Goal: Check status: Check status

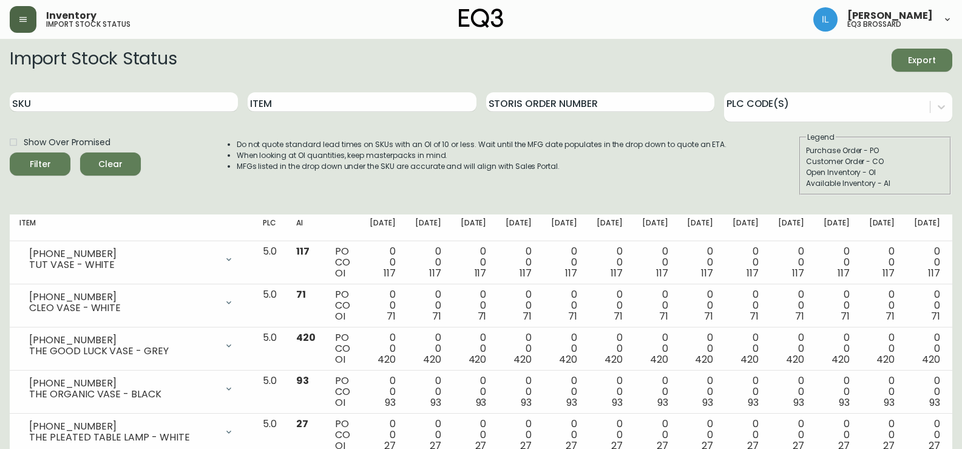
click at [27, 10] on button "button" at bounding box center [23, 19] width 27 height 27
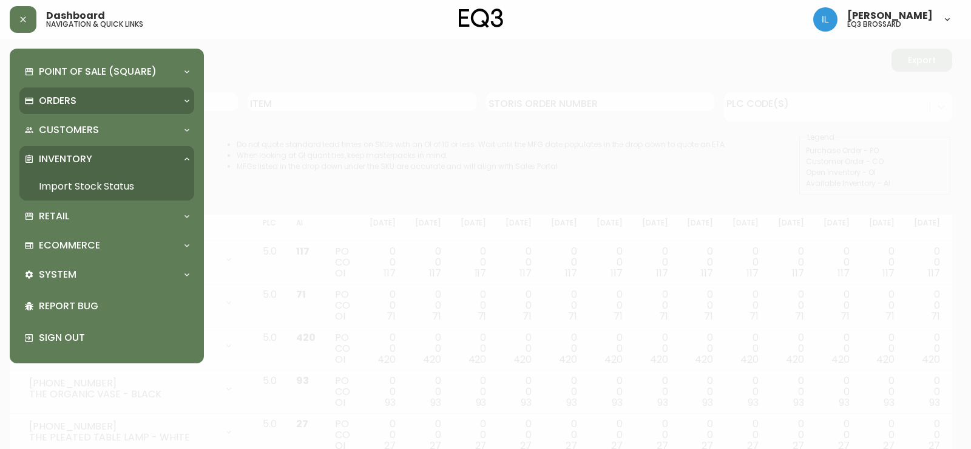
click at [58, 102] on p "Orders" at bounding box center [58, 100] width 38 height 13
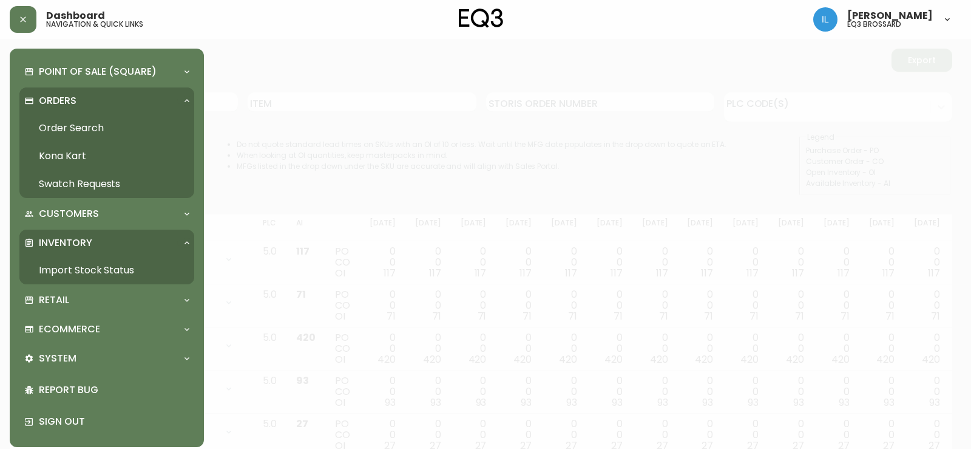
click at [67, 127] on link "Order Search" at bounding box center [106, 128] width 175 height 28
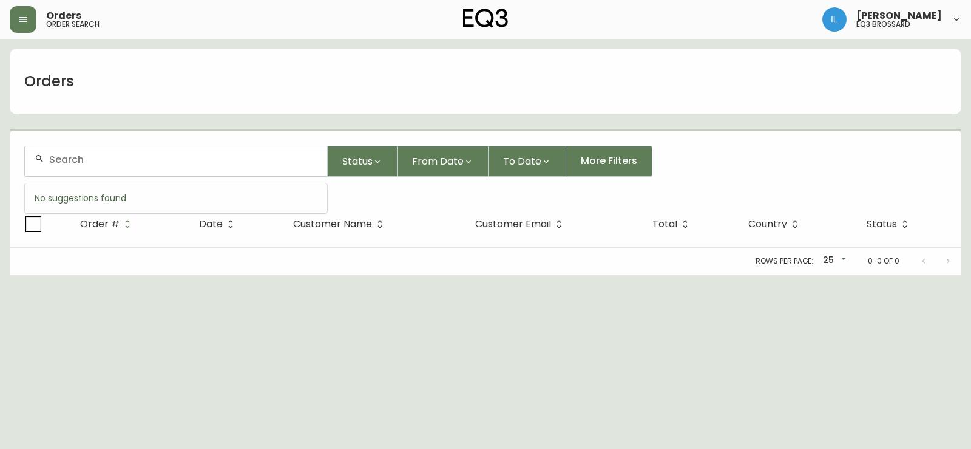
click at [112, 161] on input "text" at bounding box center [183, 160] width 268 height 12
paste input "4134836"
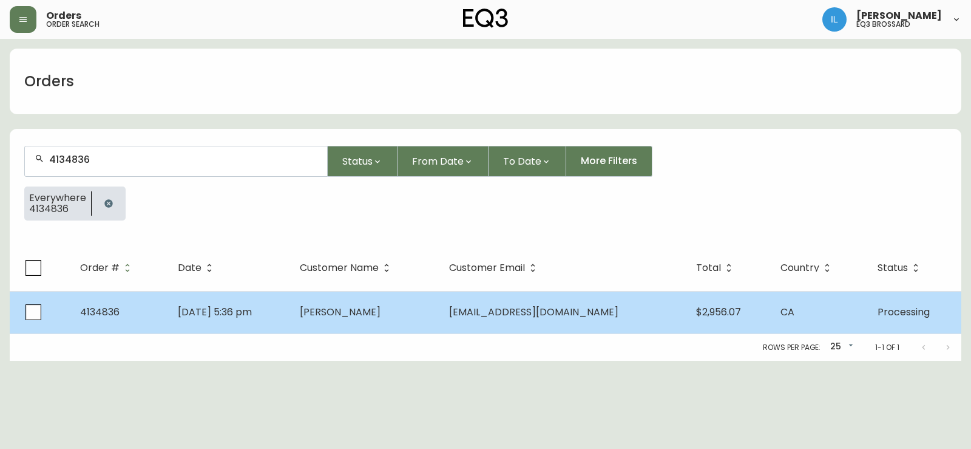
type input "4134836"
click at [252, 316] on span "[DATE] 5:36 pm" at bounding box center [215, 312] width 74 height 14
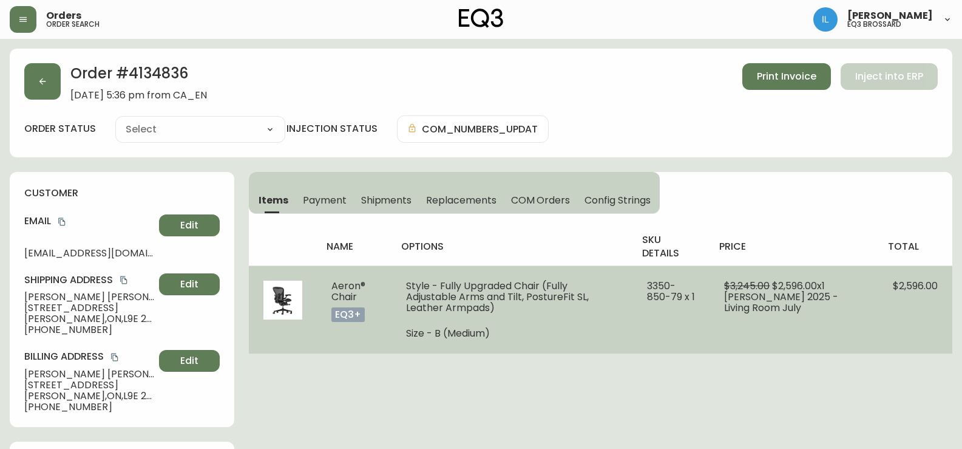
type input "Processing"
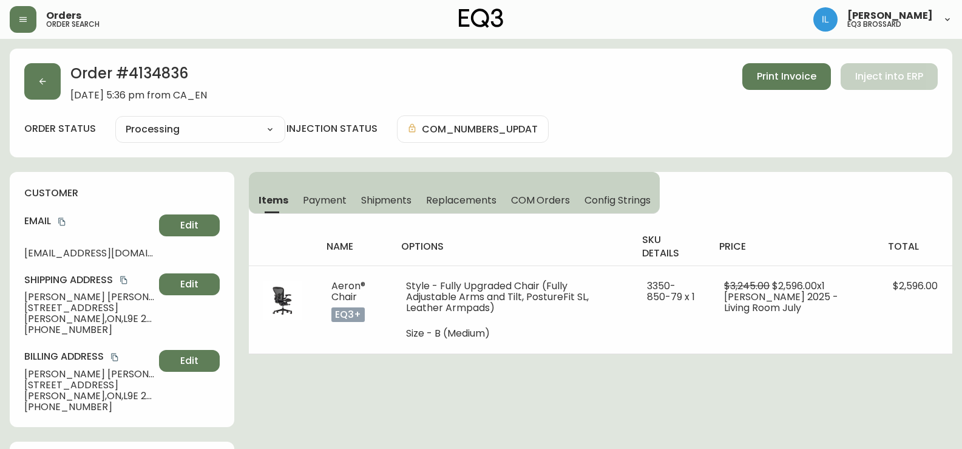
select select "PROCESSING"
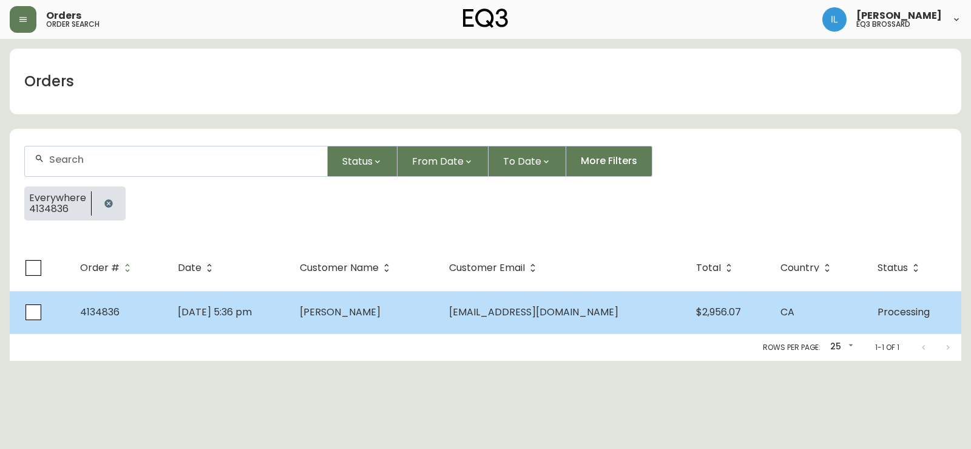
click at [233, 325] on td "[DATE] 5:36 pm" at bounding box center [229, 312] width 122 height 42
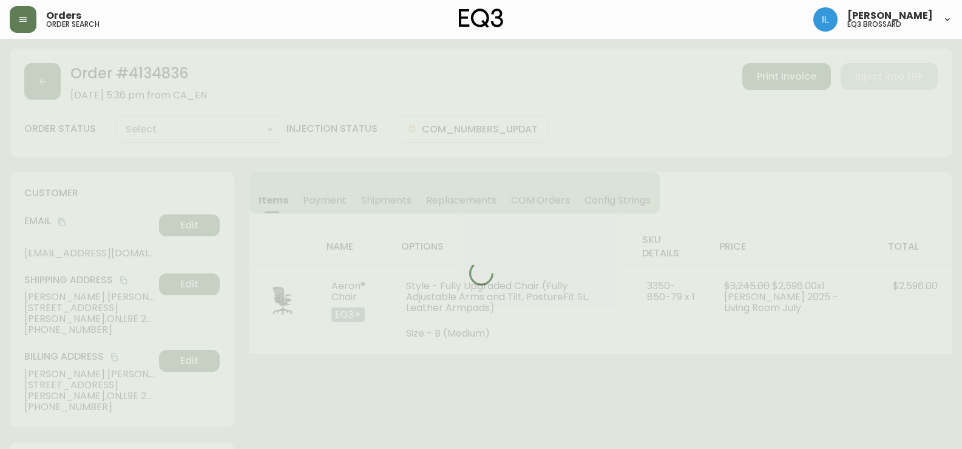
type input "Processing"
select select "PROCESSING"
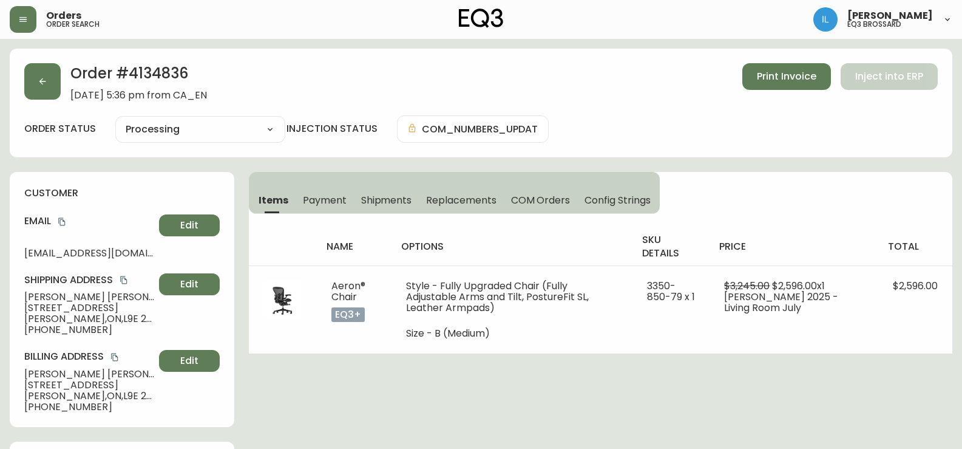
click at [379, 203] on span "Shipments" at bounding box center [386, 200] width 51 height 13
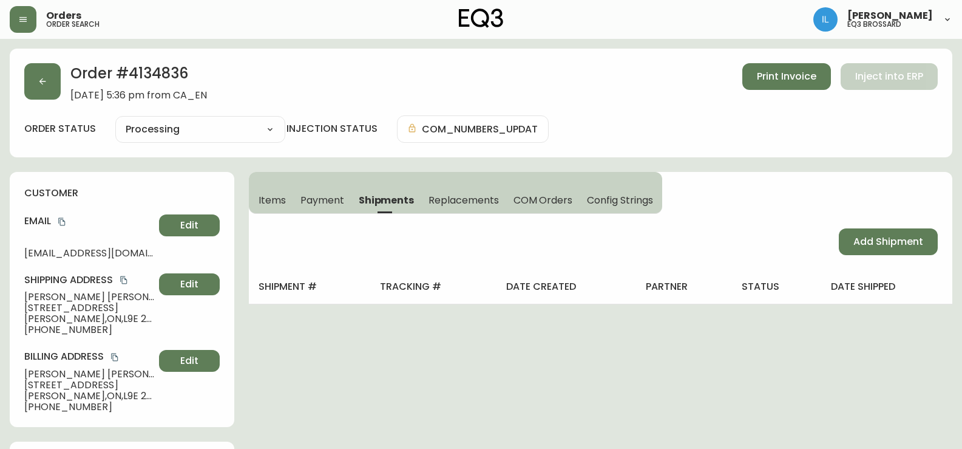
click at [309, 201] on span "Payment" at bounding box center [322, 200] width 44 height 13
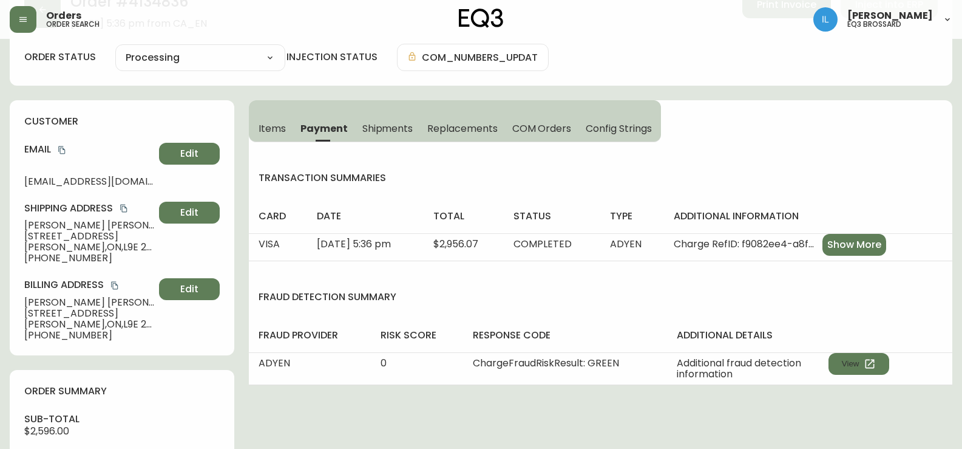
scroll to position [61, 0]
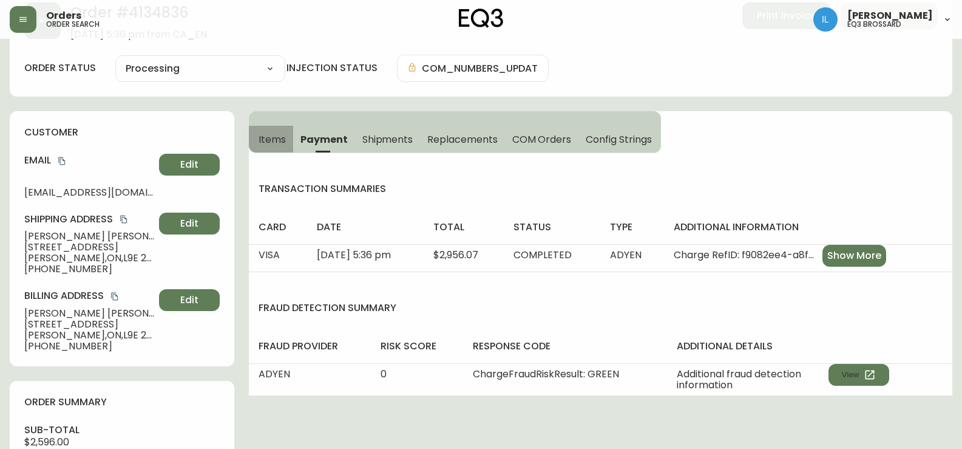
click at [277, 142] on span "Items" at bounding box center [272, 139] width 27 height 13
